Goal: Complete application form

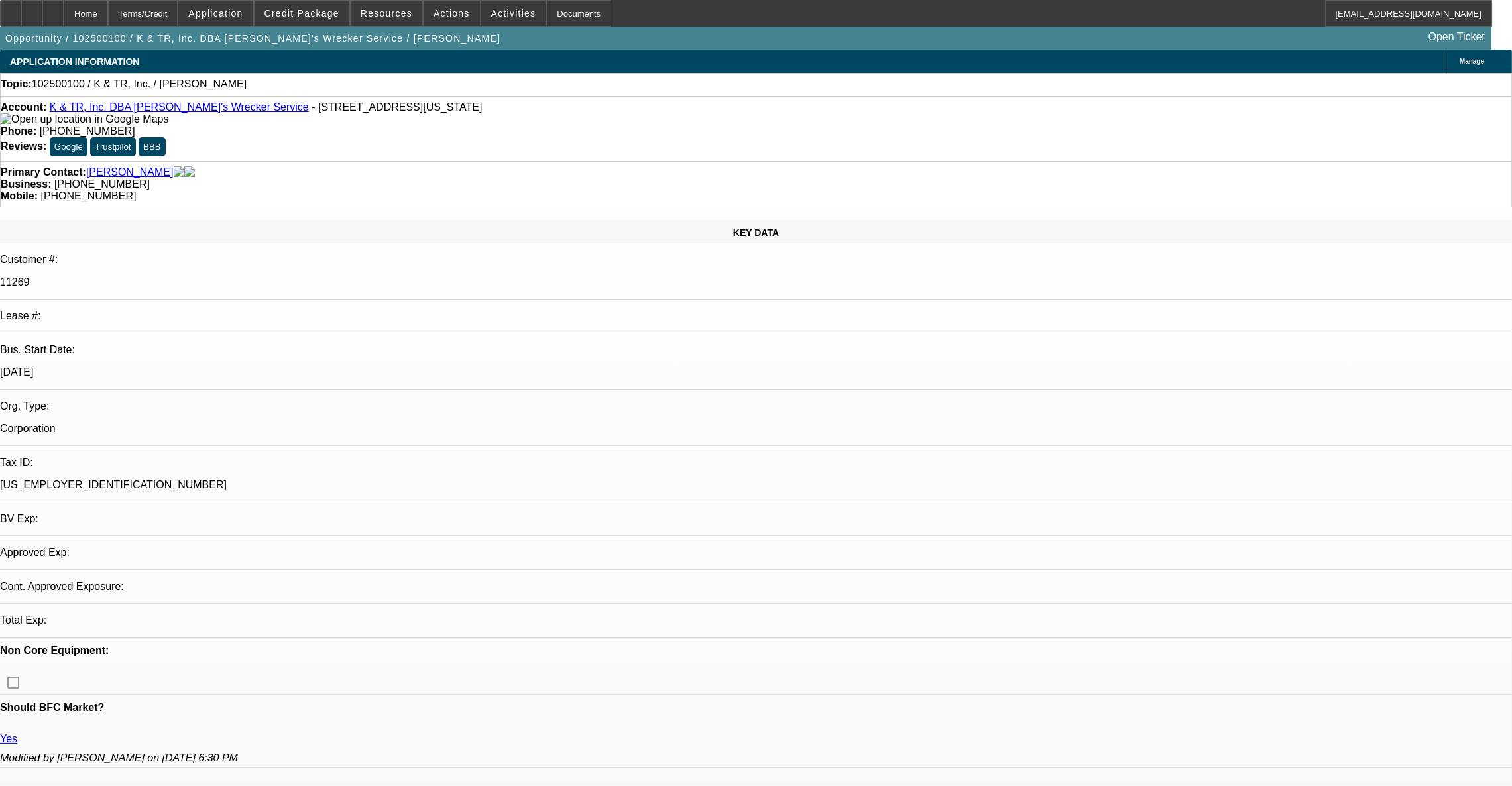
select select "0"
select select "2"
select select "0.1"
select select "4"
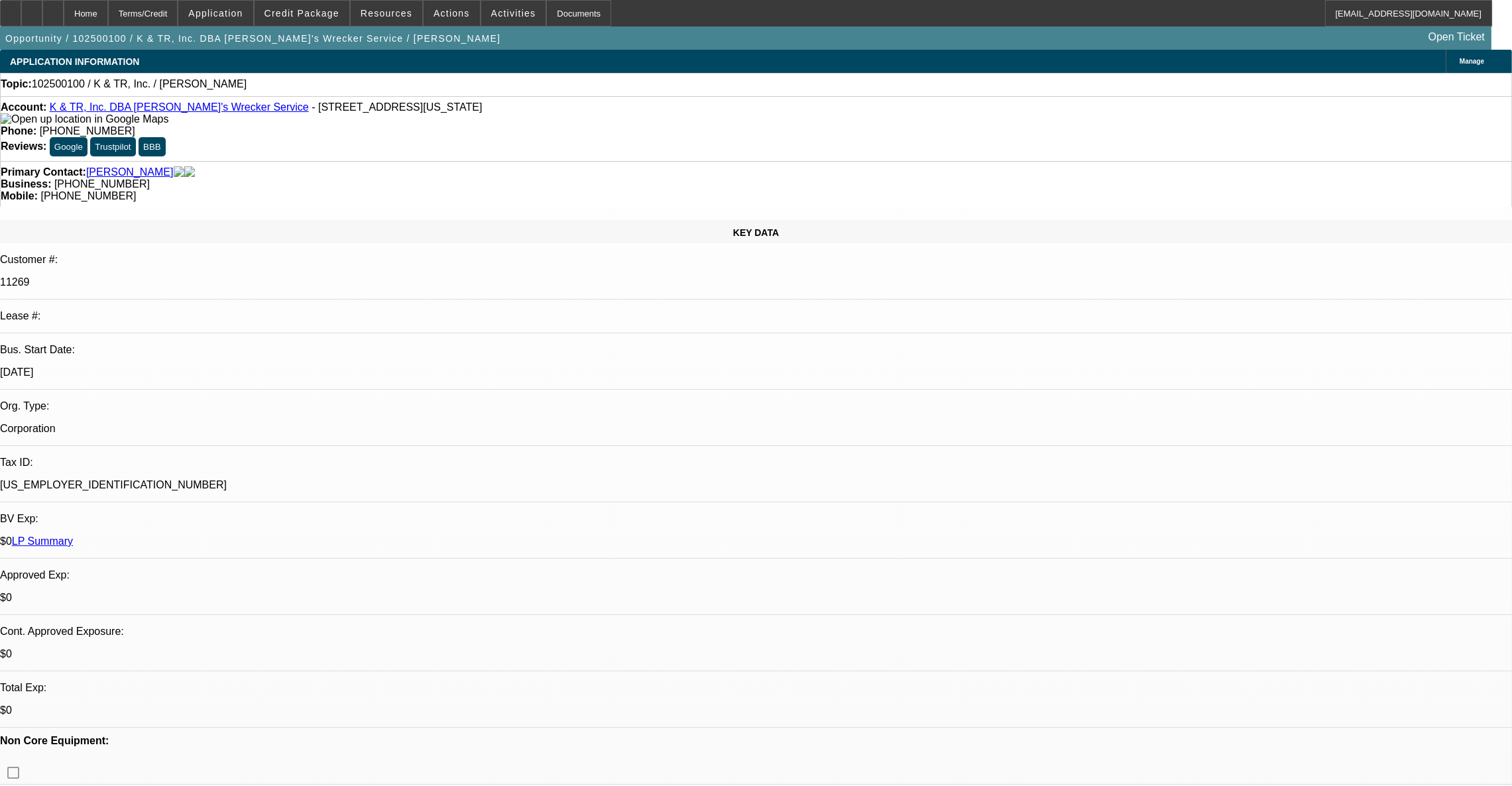
scroll to position [199, 0]
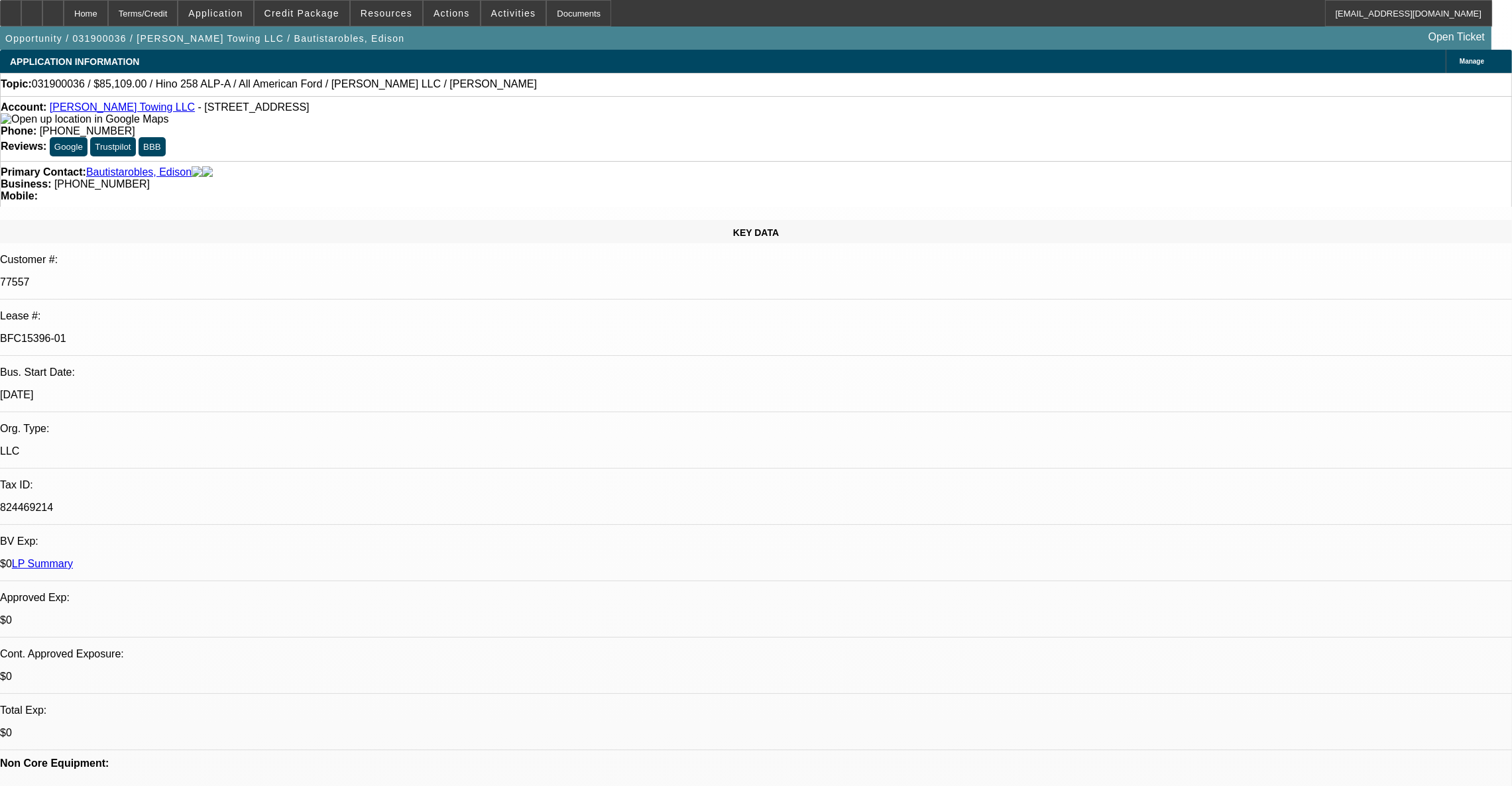
select select "0"
select select "2"
select select "0.1"
select select "4"
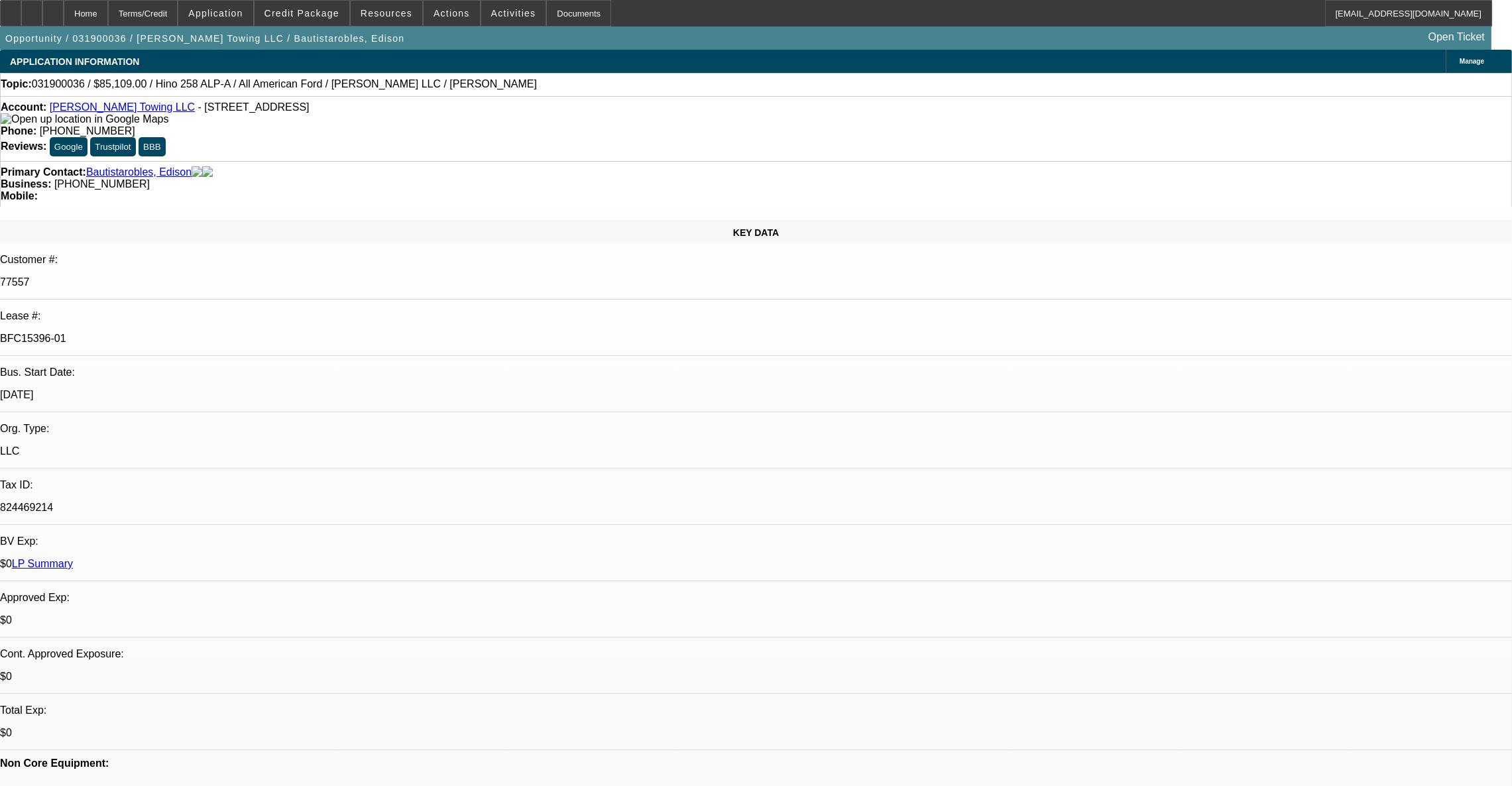
select select "0"
select select "2"
select select "0.1"
select select "4"
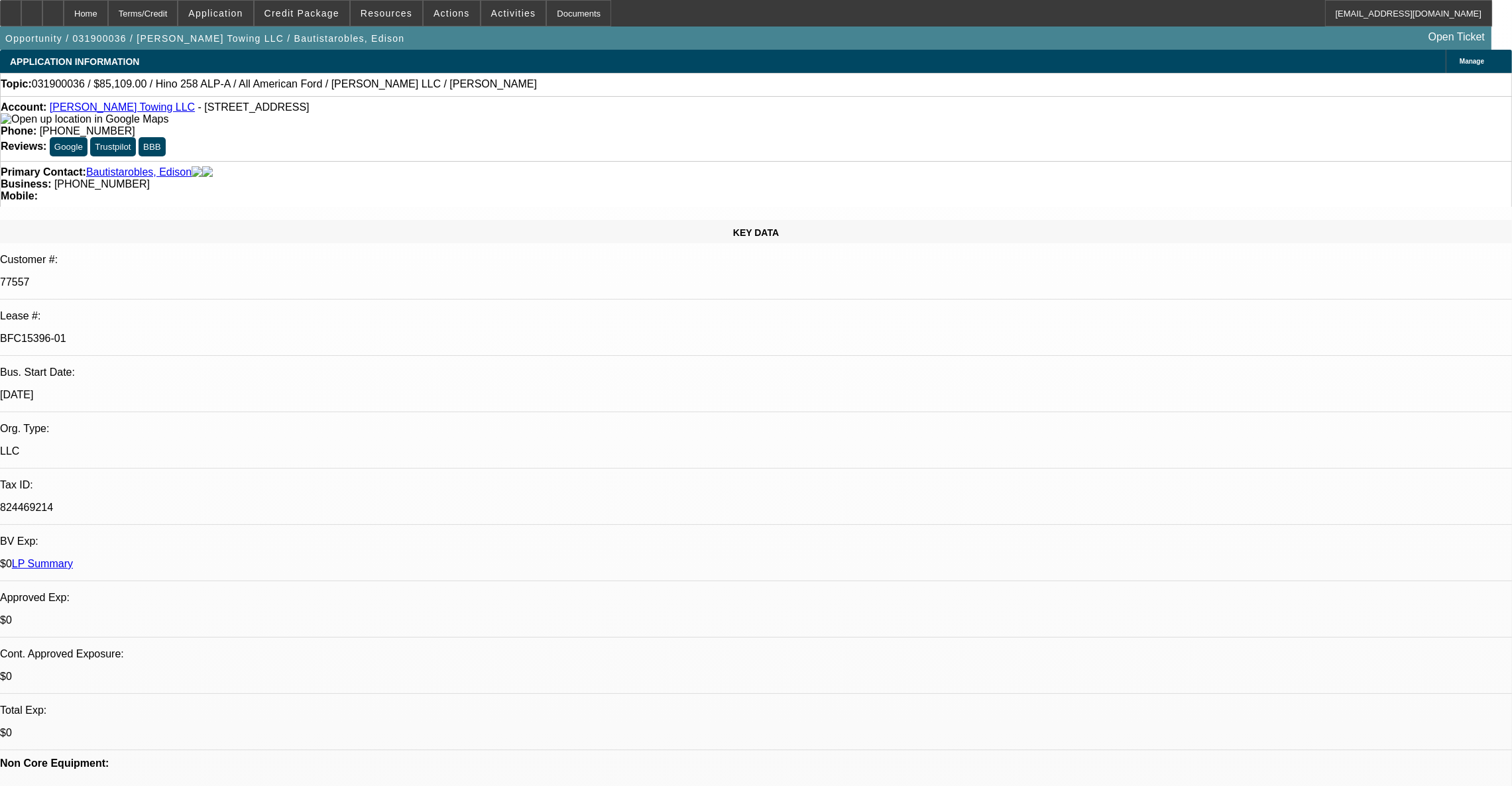
select select "0"
select select "2"
select select "0.1"
select select "4"
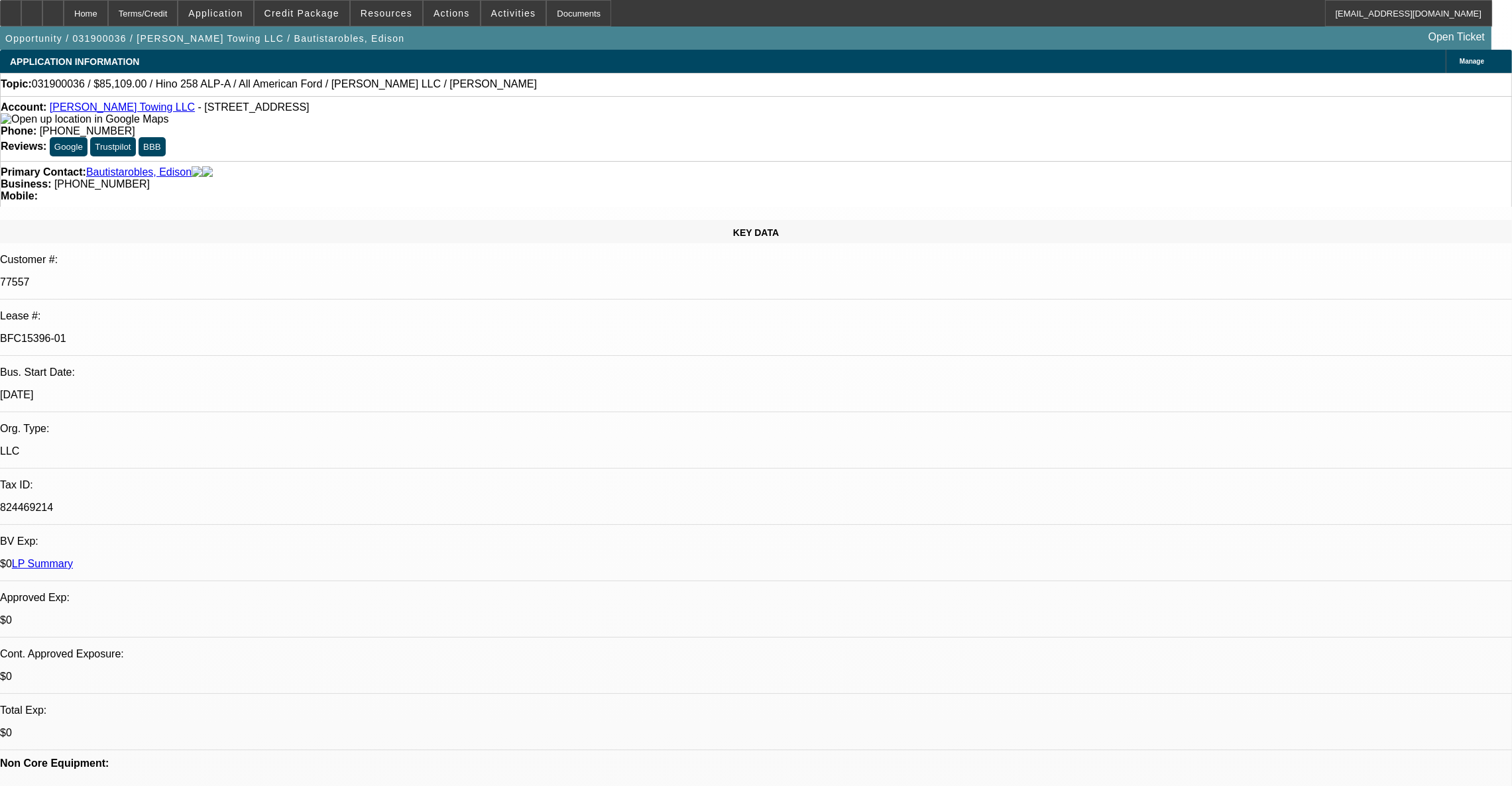
select select "0"
select select "2"
select select "0.1"
select select "4"
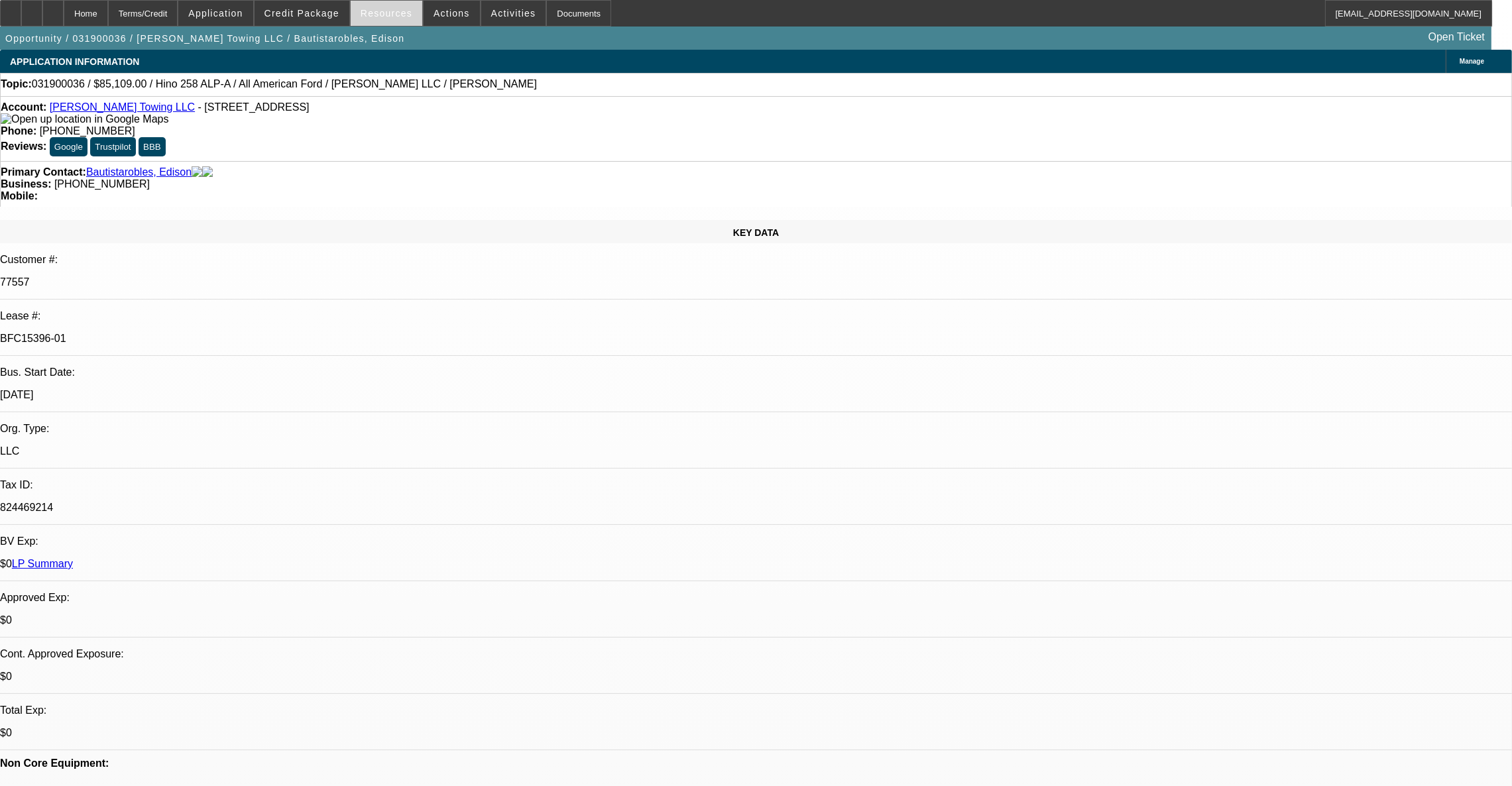
click at [387, 22] on span at bounding box center [386, 13] width 72 height 32
